Goal: Transaction & Acquisition: Purchase product/service

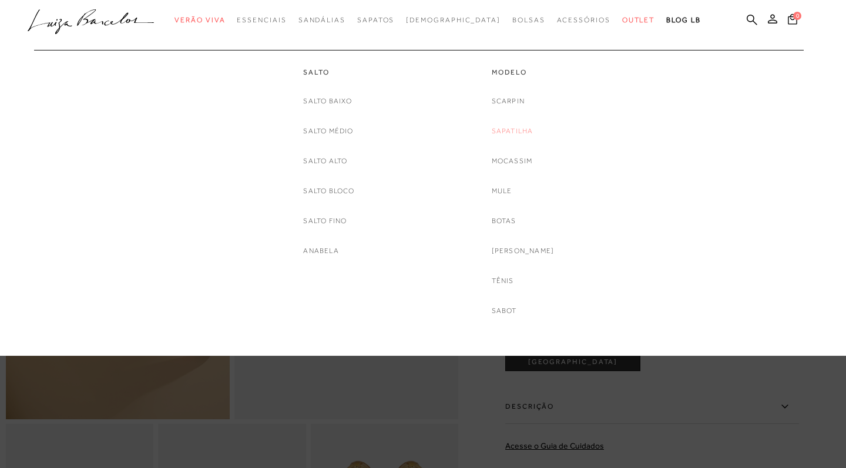
click at [527, 130] on link "Sapatilha" at bounding box center [513, 131] width 42 height 12
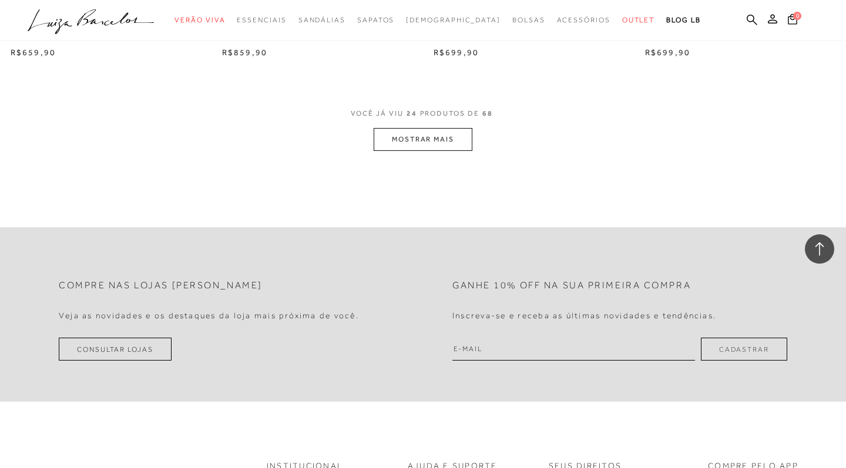
scroll to position [2242, 0]
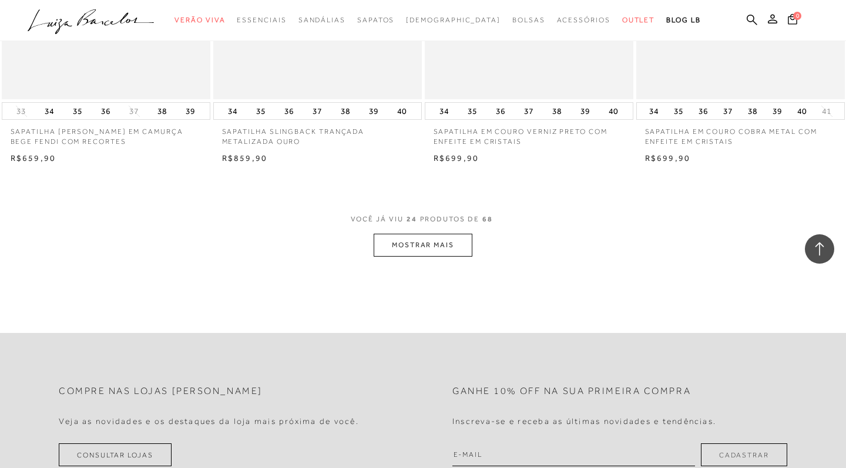
click at [409, 241] on button "MOSTRAR MAIS" at bounding box center [423, 245] width 99 height 23
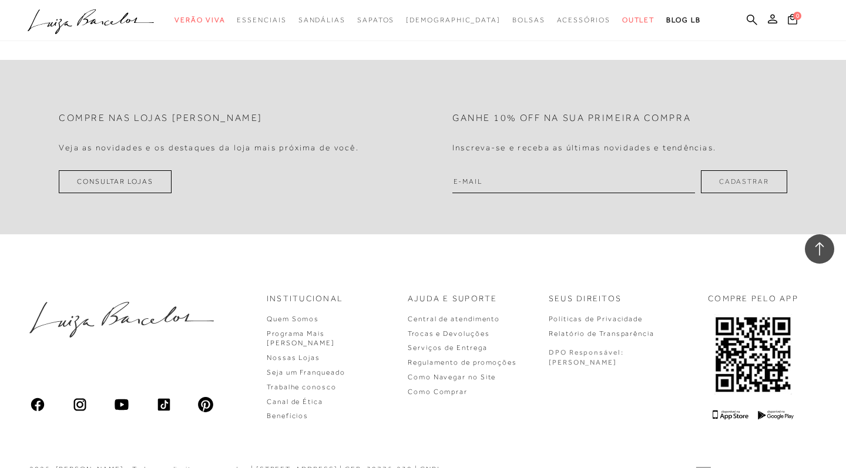
scroll to position [4392, 0]
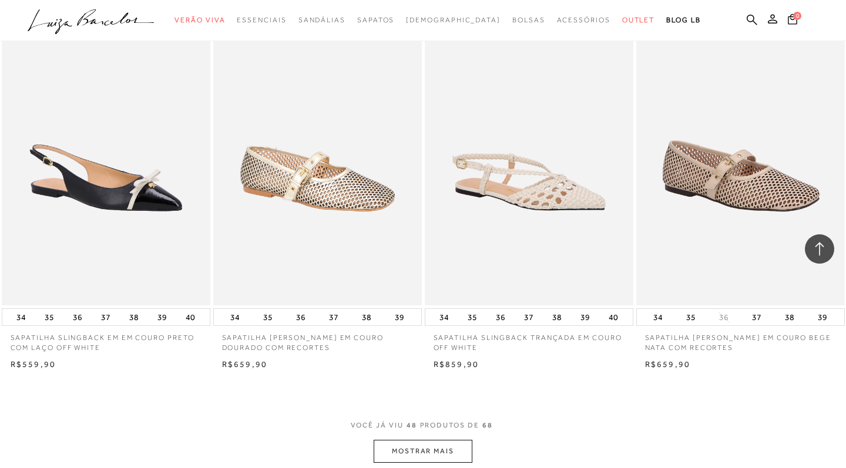
click at [425, 440] on button "MOSTRAR MAIS" at bounding box center [423, 451] width 99 height 23
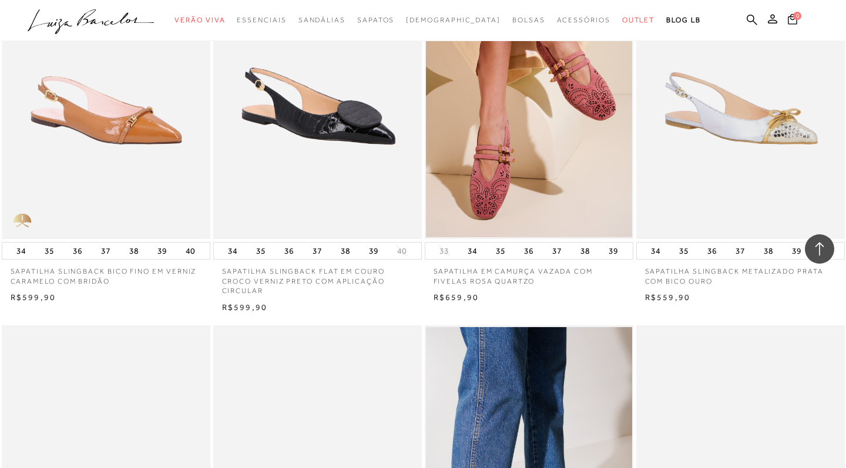
scroll to position [2879, 0]
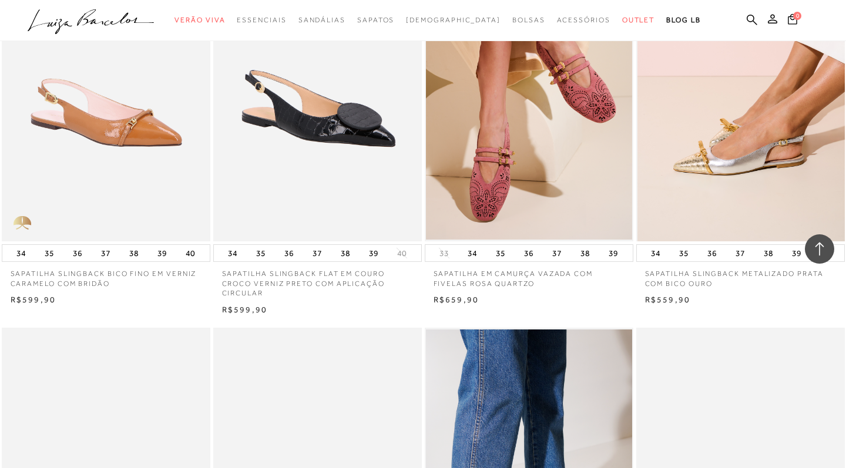
click at [748, 126] on img at bounding box center [741, 84] width 207 height 313
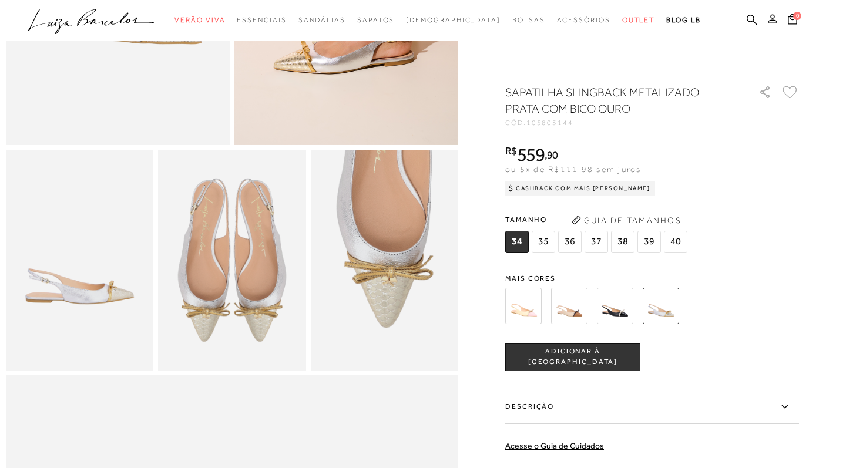
scroll to position [270, 0]
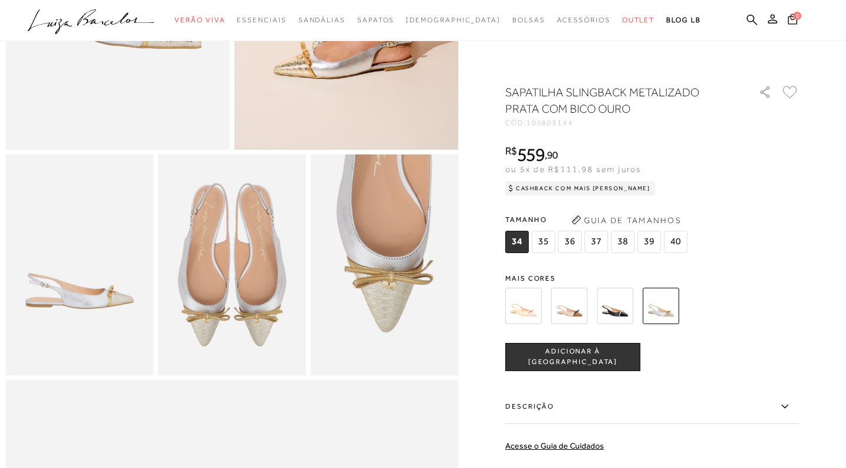
click at [615, 305] on img at bounding box center [615, 306] width 36 height 36
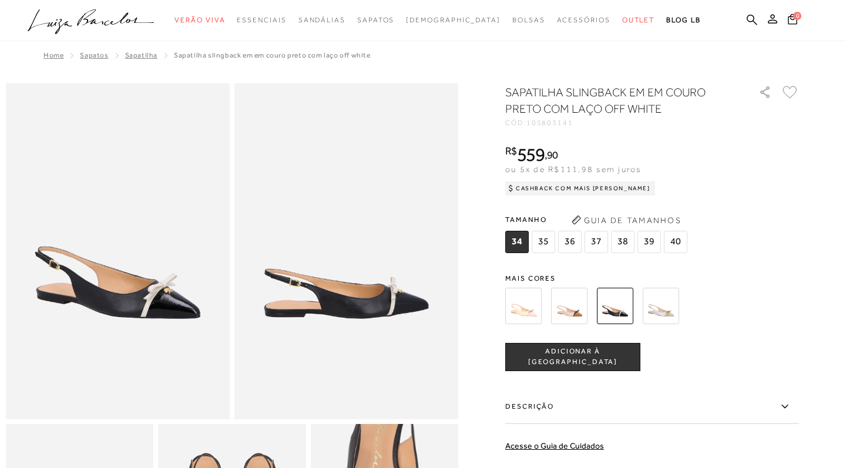
click at [528, 313] on img at bounding box center [523, 306] width 36 height 36
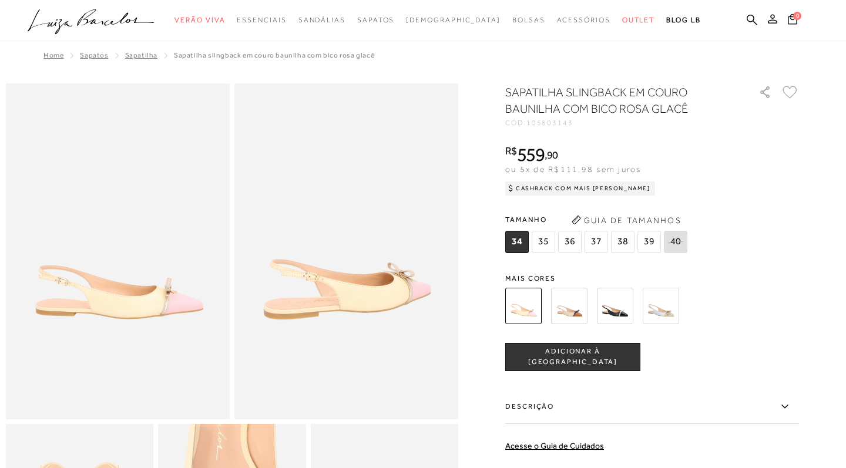
click at [656, 305] on img at bounding box center [661, 306] width 36 height 36
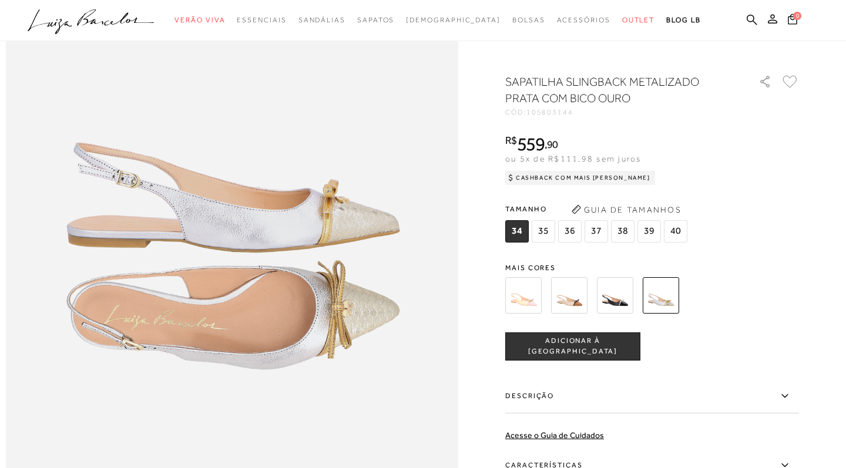
scroll to position [733, 0]
click at [767, 308] on div at bounding box center [638, 294] width 273 height 43
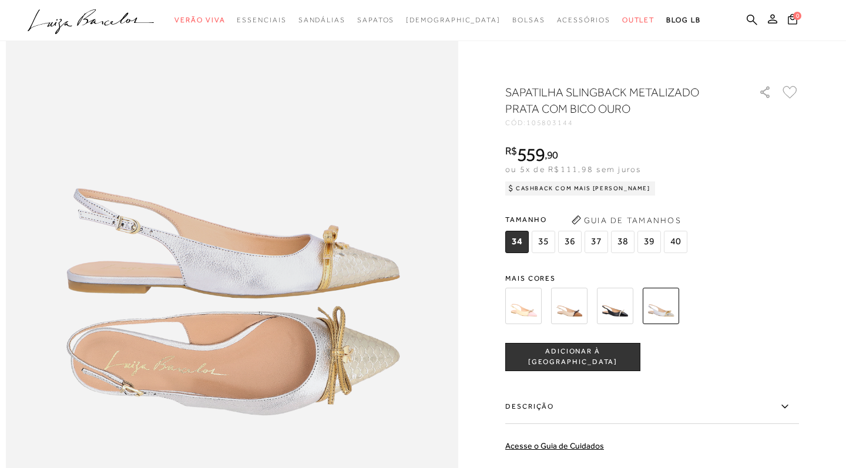
scroll to position [683, 0]
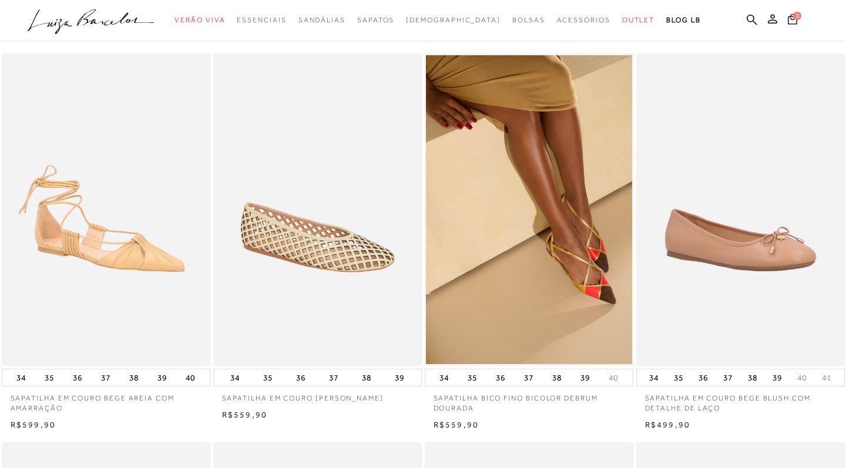
scroll to position [67, 0]
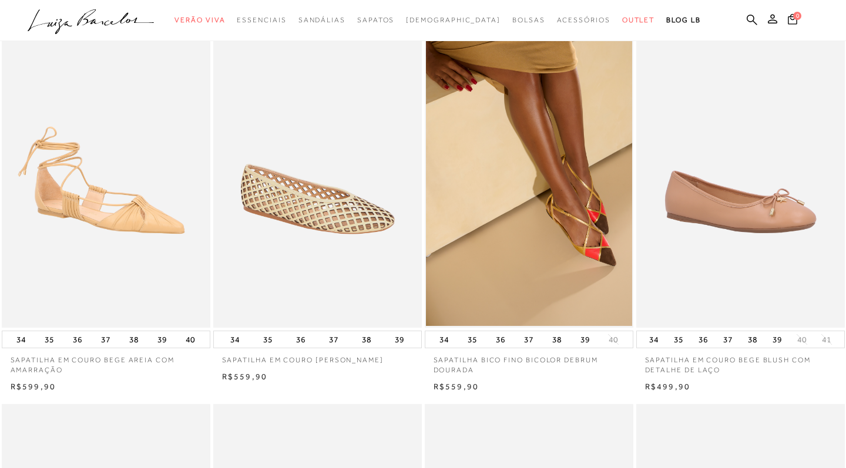
click at [333, 223] on img at bounding box center [317, 171] width 207 height 313
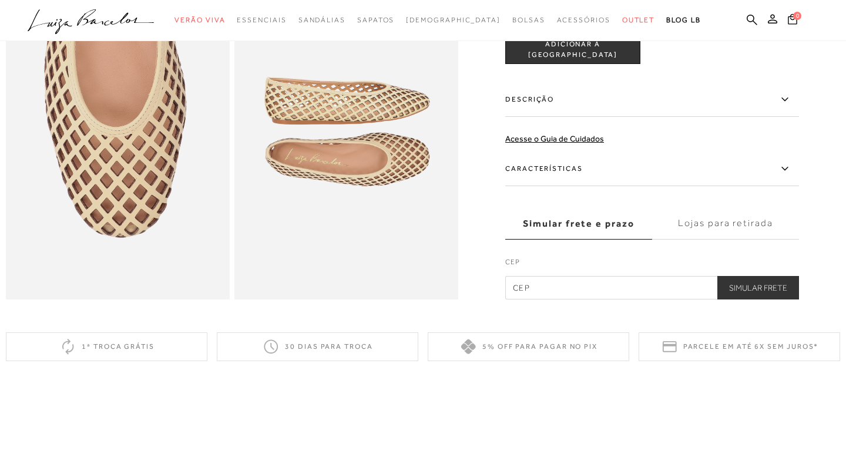
scroll to position [702, 0]
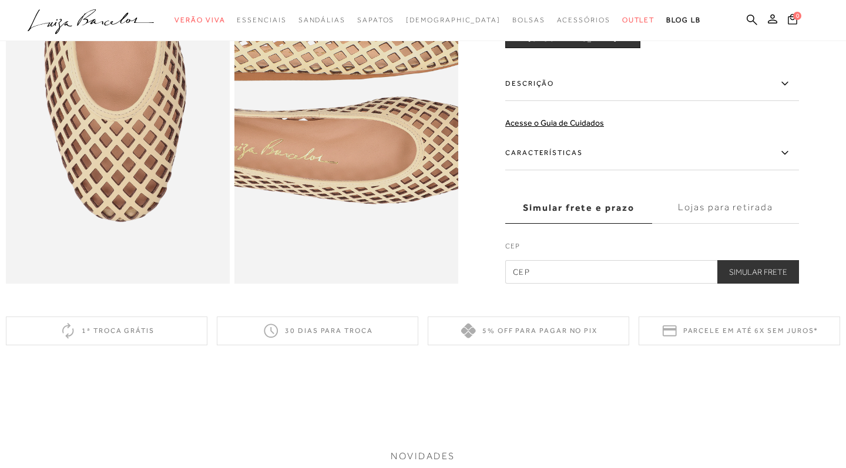
click at [359, 137] on img at bounding box center [334, 95] width 448 height 672
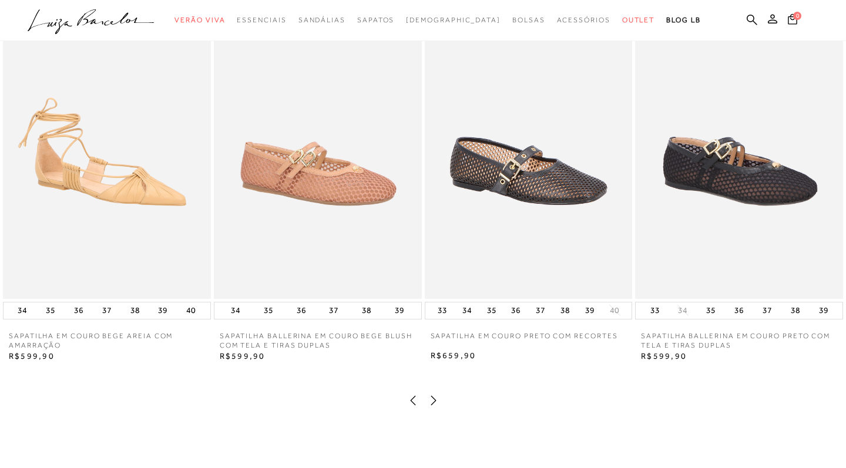
scroll to position [1225, 0]
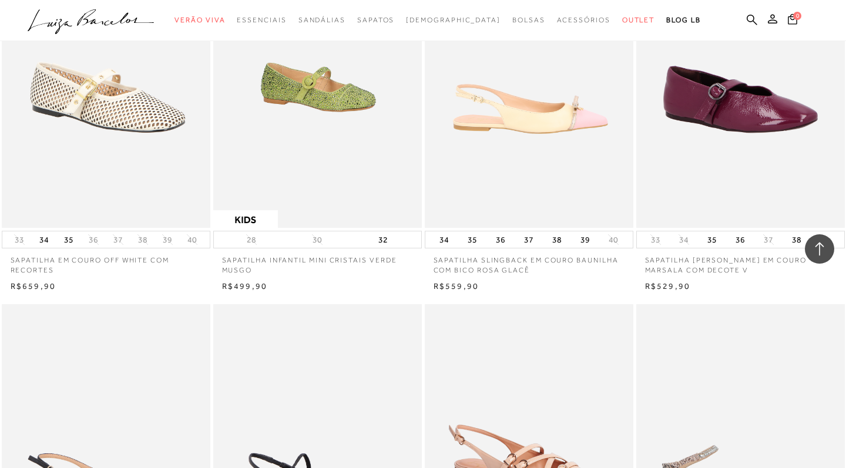
scroll to position [4860, 0]
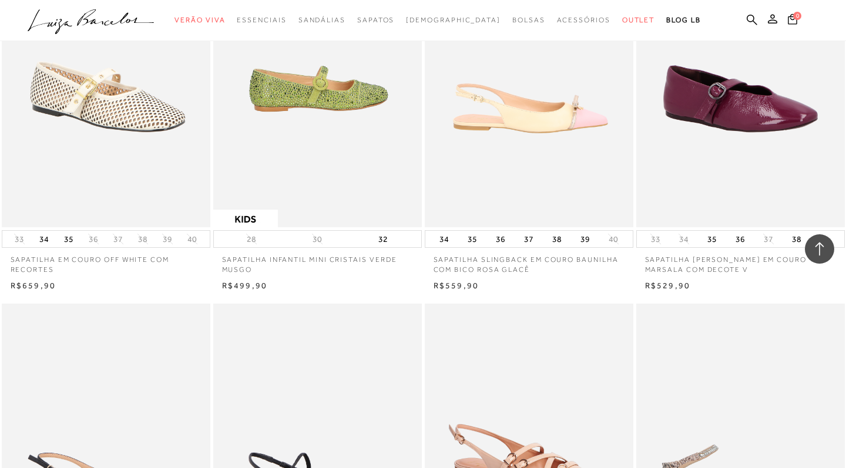
click at [305, 115] on img at bounding box center [317, 70] width 207 height 313
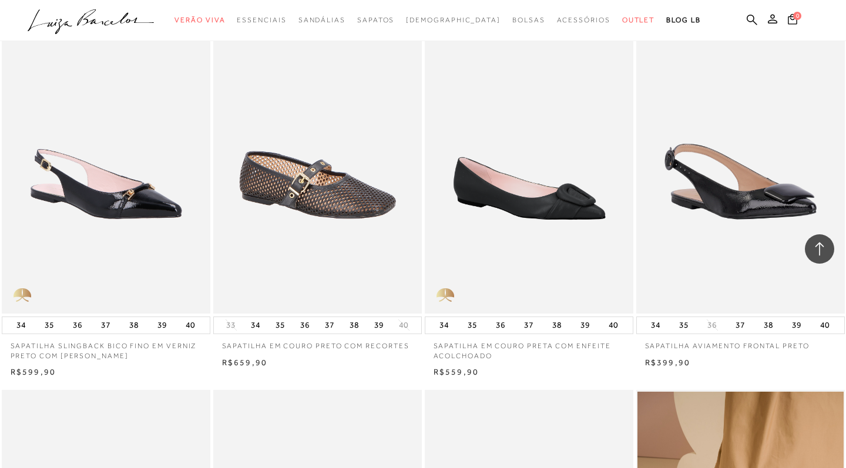
scroll to position [3275, 0]
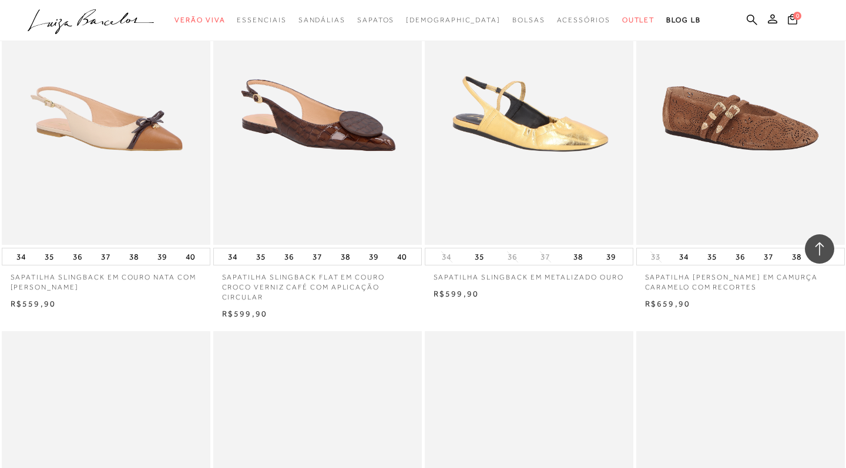
click at [487, 193] on img at bounding box center [529, 88] width 207 height 313
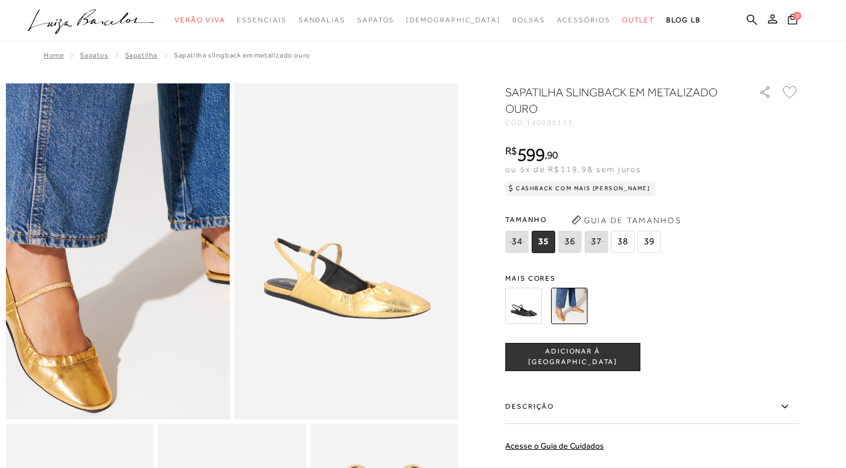
click at [67, 355] on img at bounding box center [168, 147] width 448 height 672
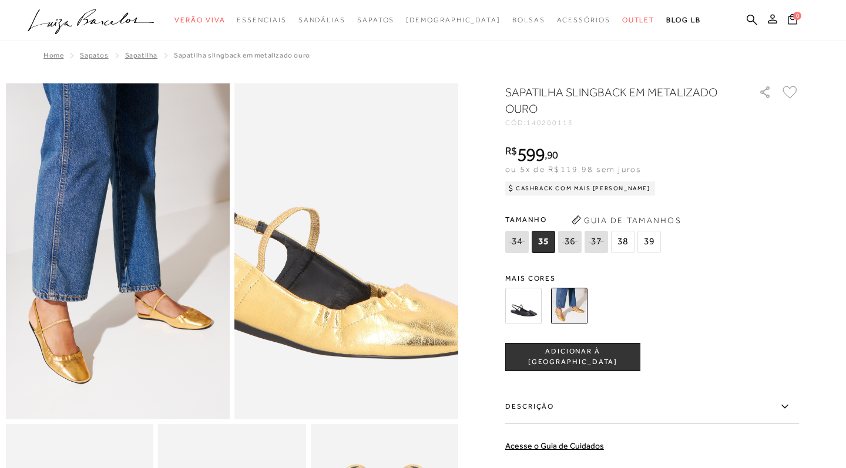
click at [364, 279] on img at bounding box center [329, 224] width 448 height 672
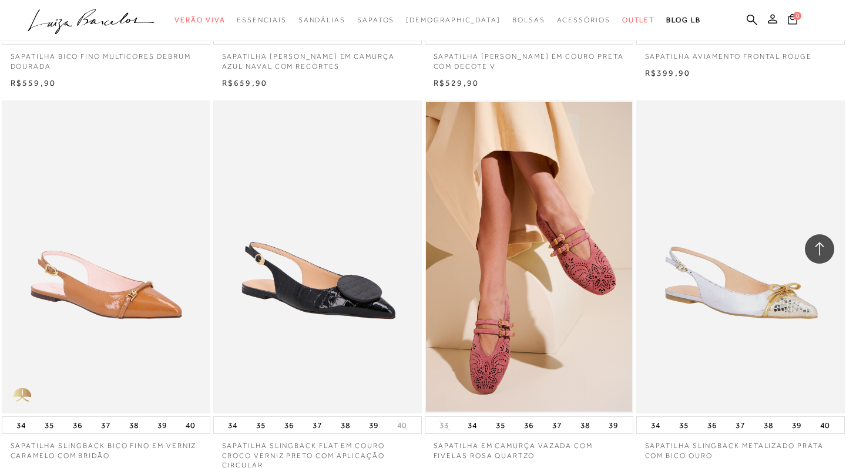
scroll to position [2661, 0]
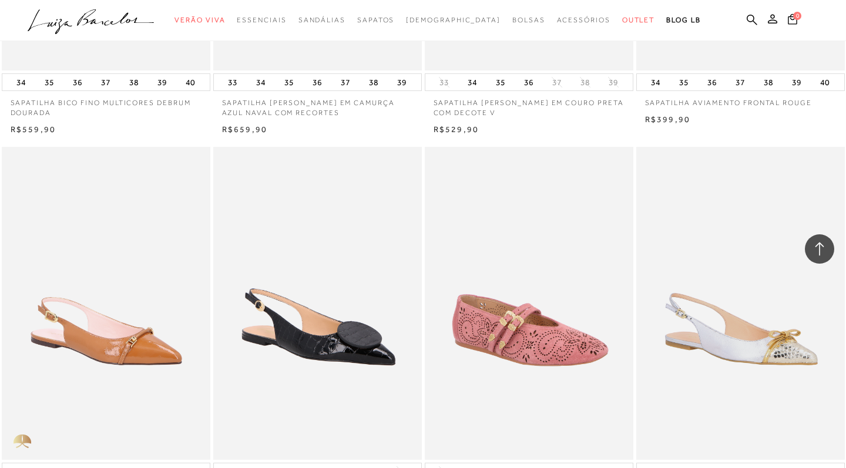
click at [566, 330] on img at bounding box center [529, 303] width 207 height 313
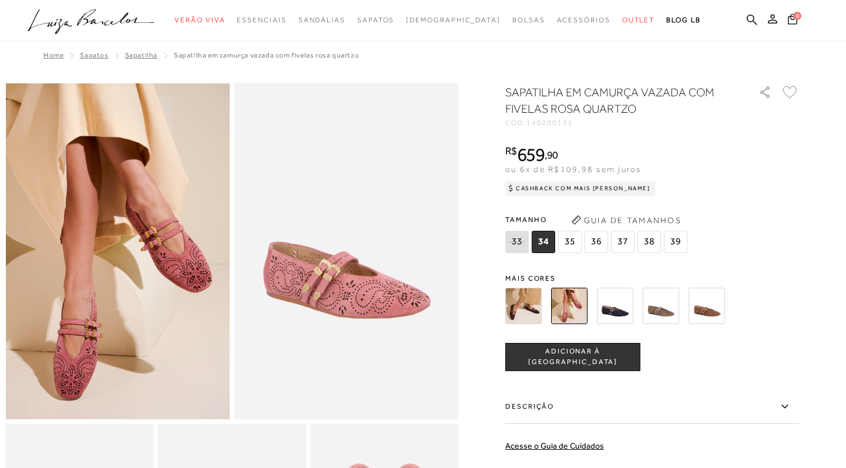
click at [707, 313] on img at bounding box center [707, 306] width 36 height 36
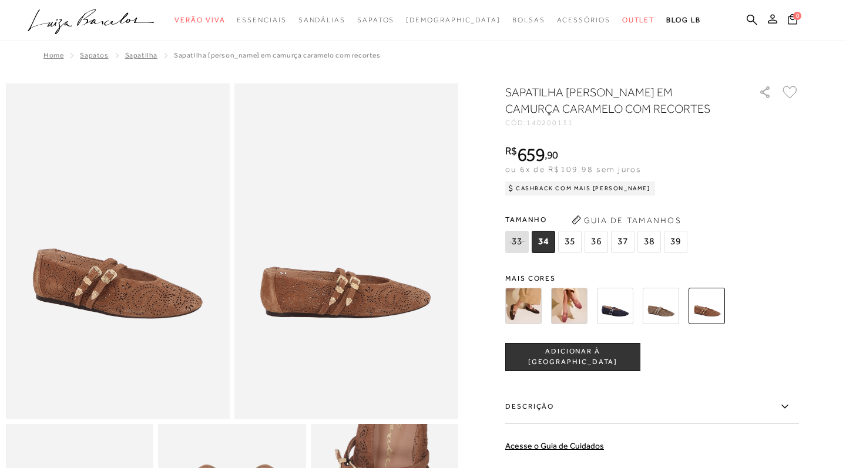
click at [567, 266] on div "SAPATILHA [PERSON_NAME] EM CAMURÇA CARAMELO COM RECORTES CÓD: 140200131 × É nec…" at bounding box center [652, 345] width 294 height 523
click at [573, 292] on img at bounding box center [569, 306] width 36 height 36
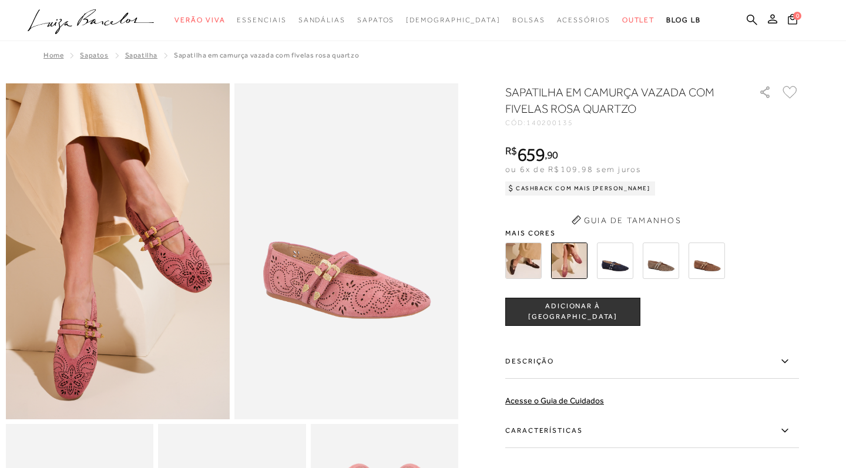
drag, startPoint x: 546, startPoint y: 314, endPoint x: 524, endPoint y: 313, distance: 21.8
click at [524, 313] on button "ADICIONAR À [GEOGRAPHIC_DATA]" at bounding box center [572, 312] width 135 height 28
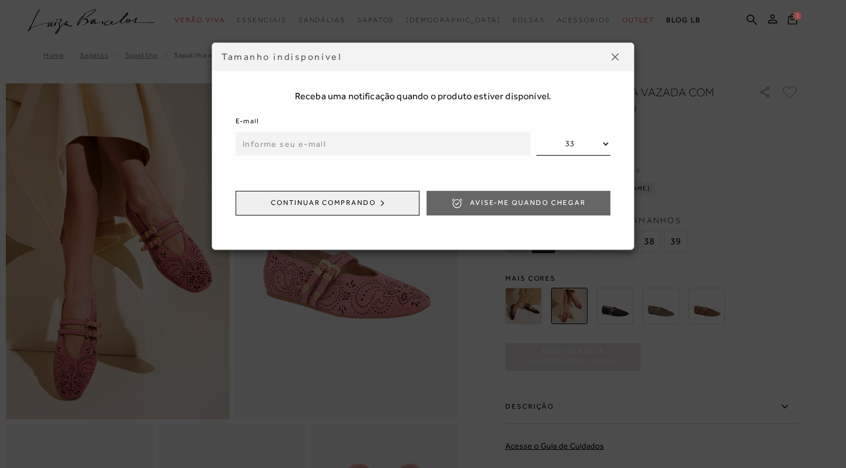
click at [614, 53] on img at bounding box center [615, 56] width 7 height 7
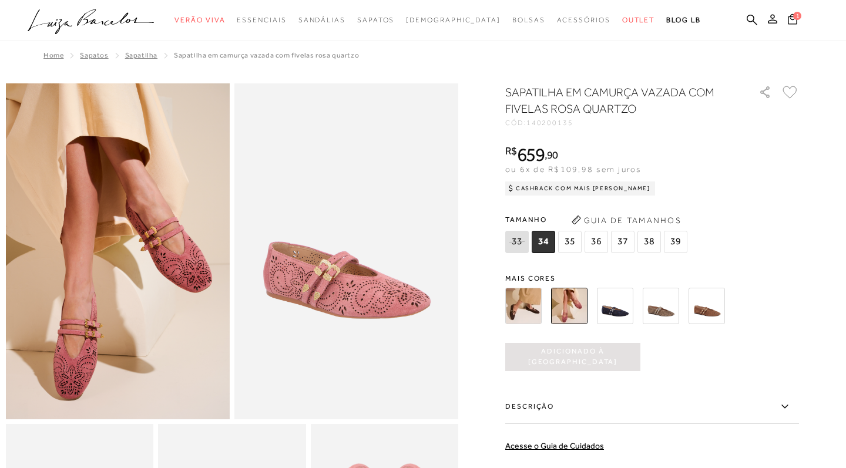
click at [612, 312] on img at bounding box center [615, 306] width 36 height 36
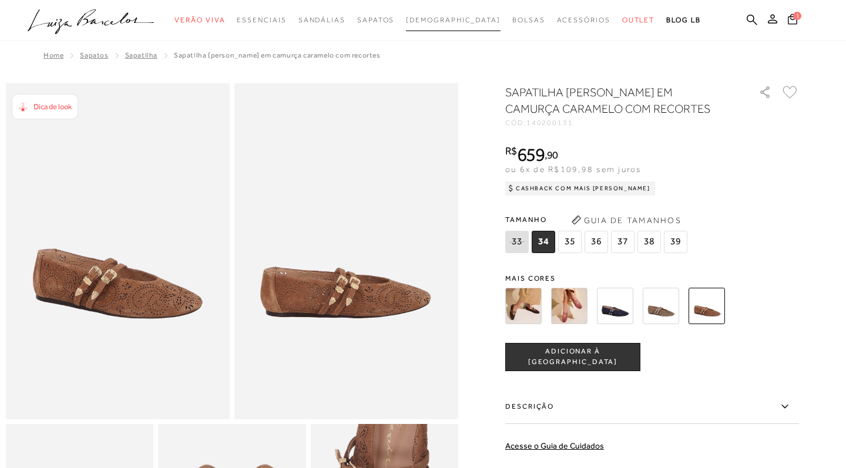
click at [447, 21] on span "[DEMOGRAPHIC_DATA]" at bounding box center [453, 20] width 95 height 8
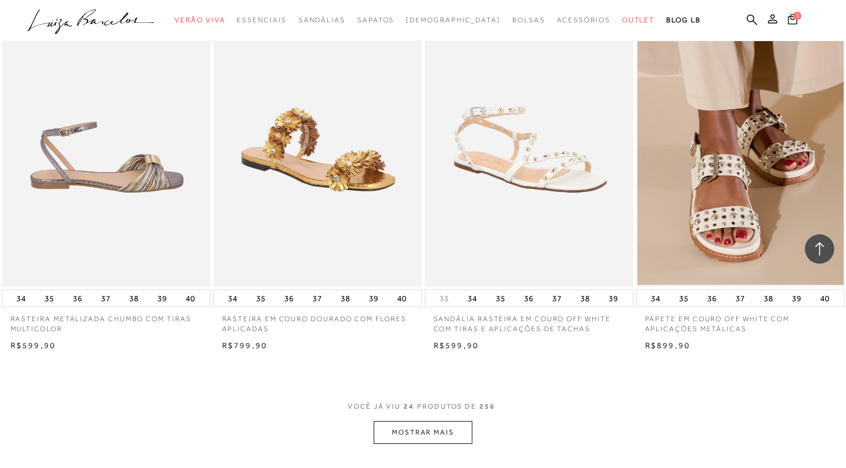
scroll to position [2075, 0]
click at [452, 425] on button "MOSTRAR MAIS" at bounding box center [423, 432] width 99 height 23
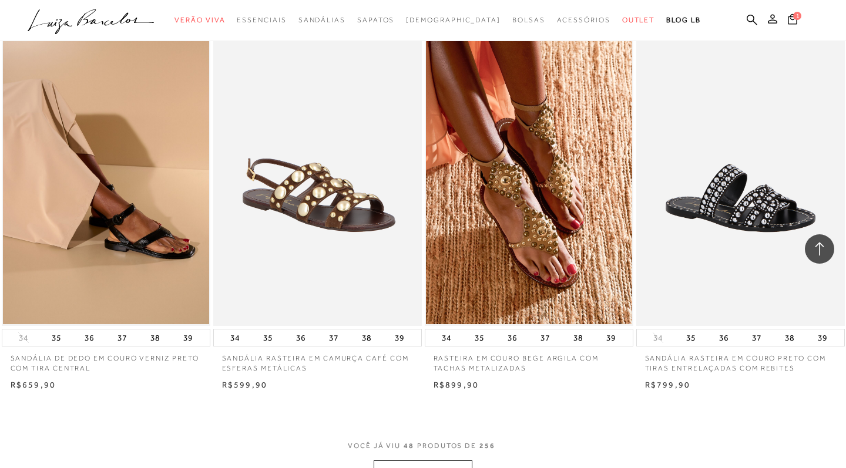
scroll to position [4477, 0]
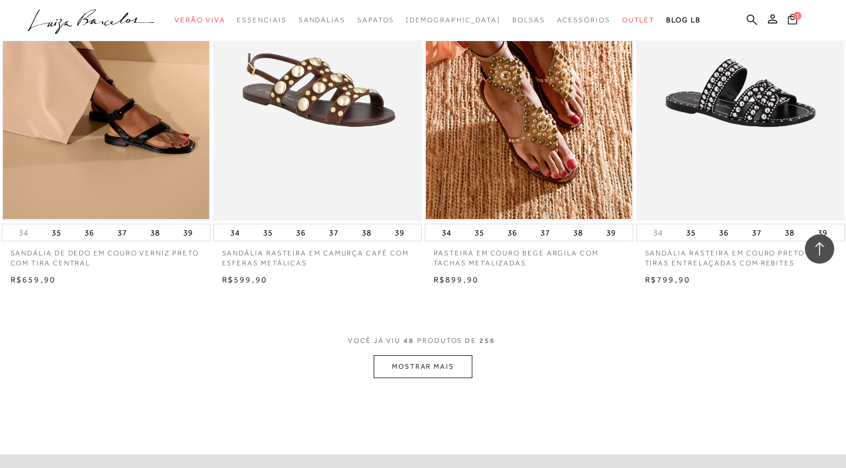
click at [423, 355] on button "MOSTRAR MAIS" at bounding box center [423, 366] width 99 height 23
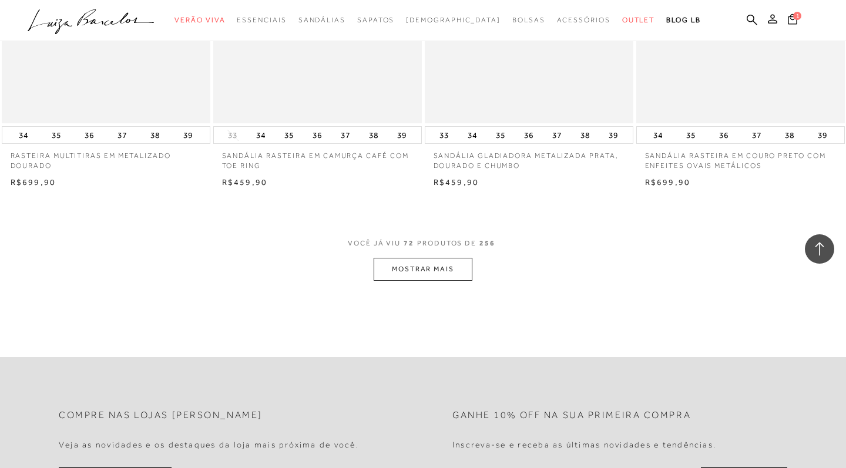
scroll to position [6932, 0]
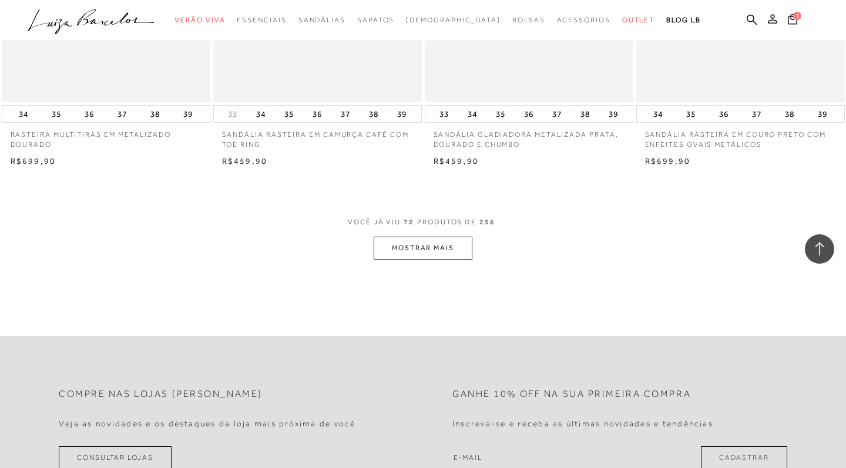
click at [441, 237] on button "MOSTRAR MAIS" at bounding box center [423, 248] width 99 height 23
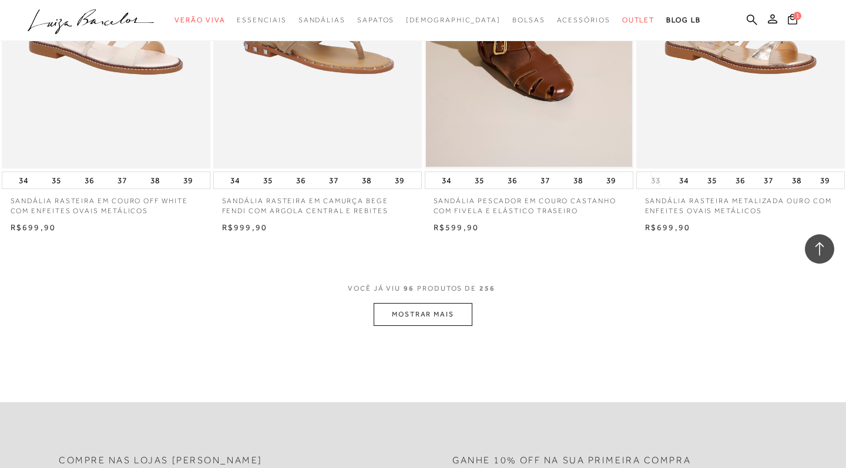
scroll to position [9221, 0]
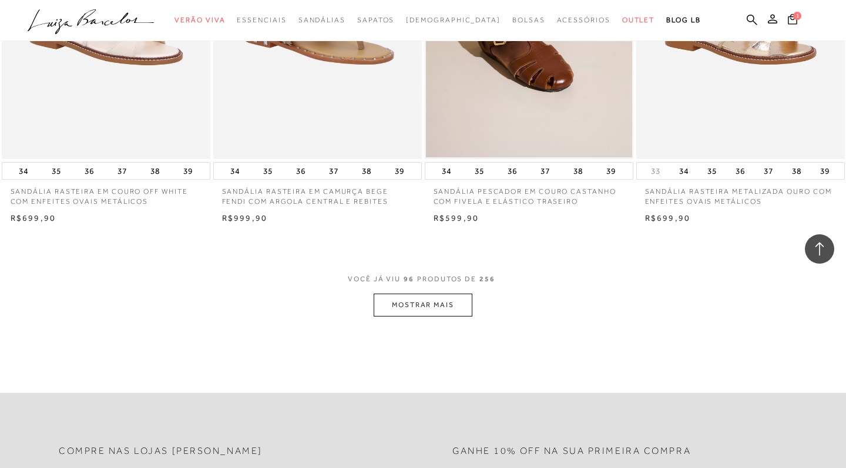
click at [420, 294] on button "MOSTRAR MAIS" at bounding box center [423, 305] width 99 height 23
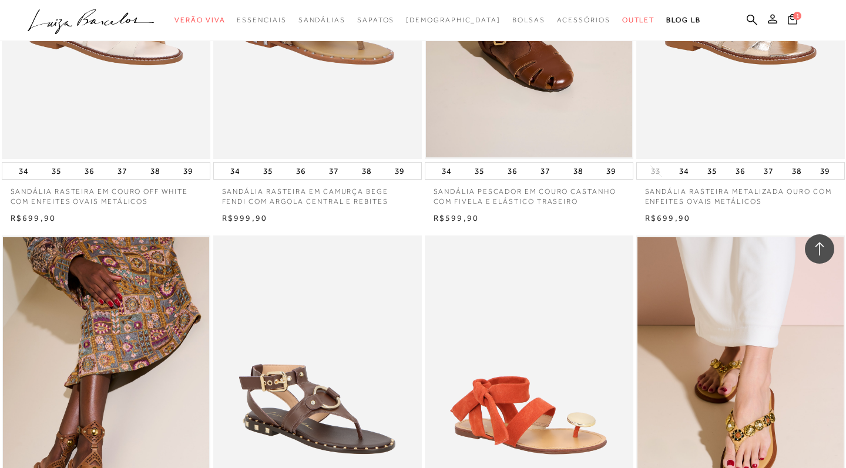
scroll to position [9501, 0]
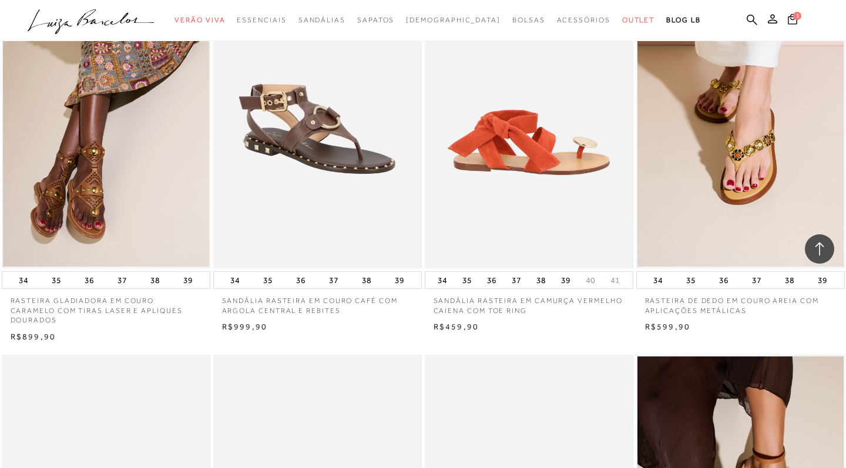
click at [562, 180] on img at bounding box center [529, 111] width 207 height 313
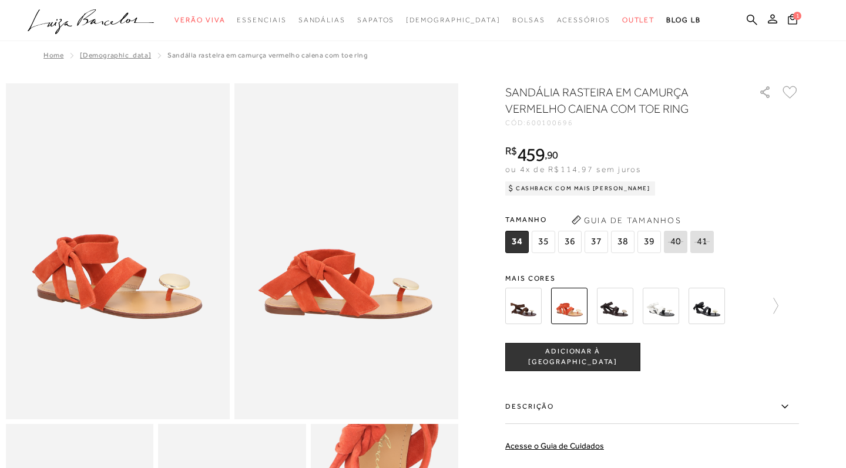
click at [614, 311] on img at bounding box center [615, 306] width 36 height 36
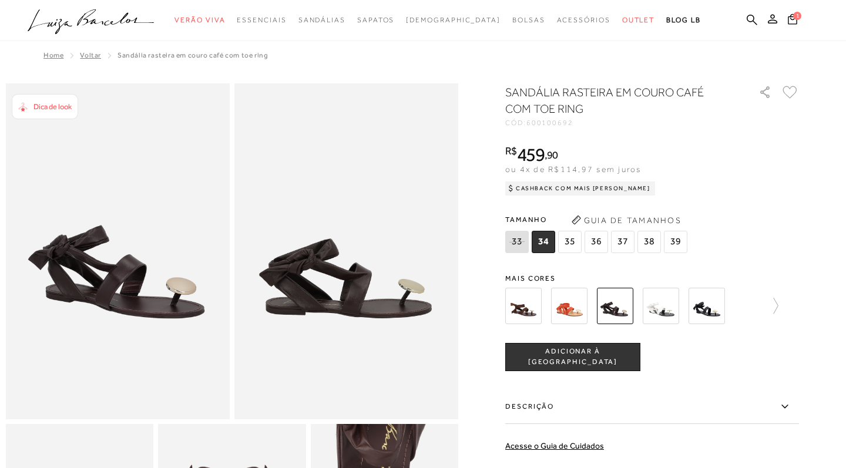
click at [656, 310] on img at bounding box center [661, 306] width 36 height 36
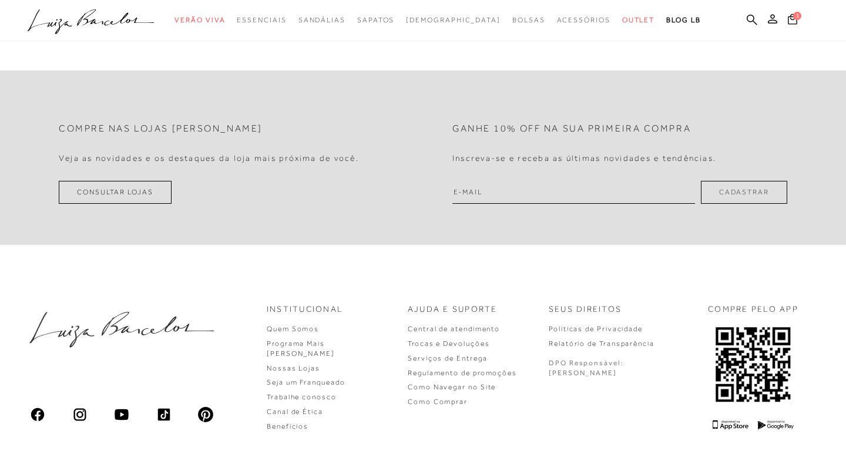
scroll to position [1971, 0]
